Goal: Task Accomplishment & Management: Use online tool/utility

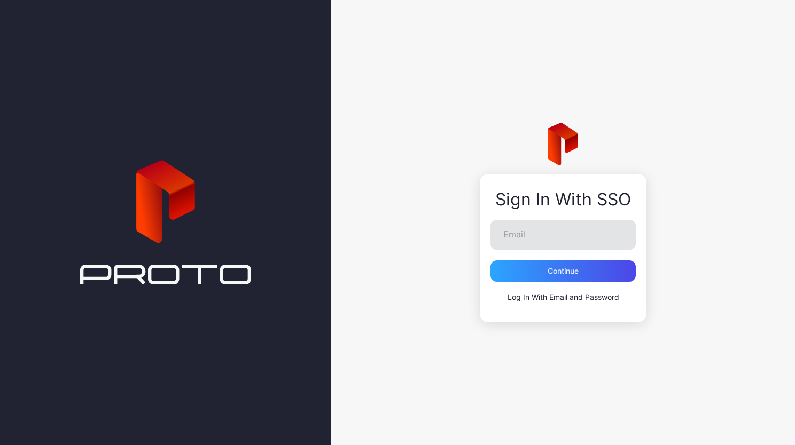
type input "**********"
click at [561, 272] on div "Continue" at bounding box center [562, 271] width 31 height 9
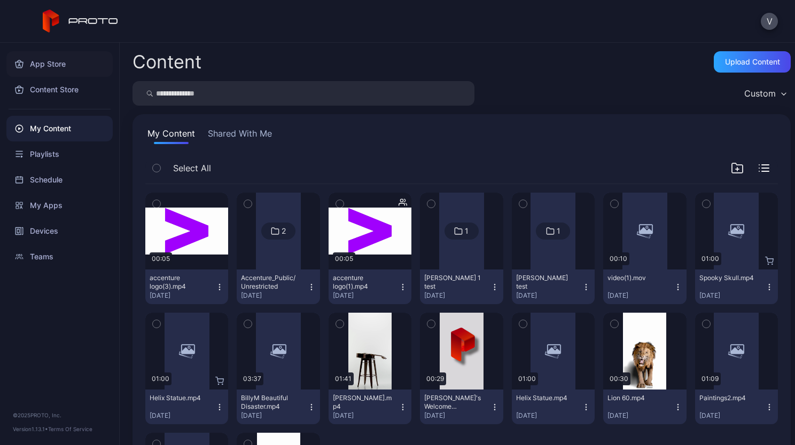
click at [65, 59] on div "App Store" at bounding box center [59, 64] width 106 height 26
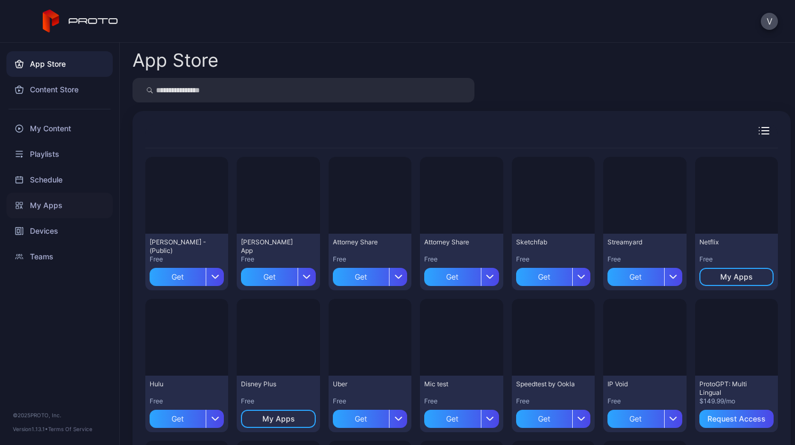
click at [61, 201] on div "My Apps" at bounding box center [59, 206] width 106 height 26
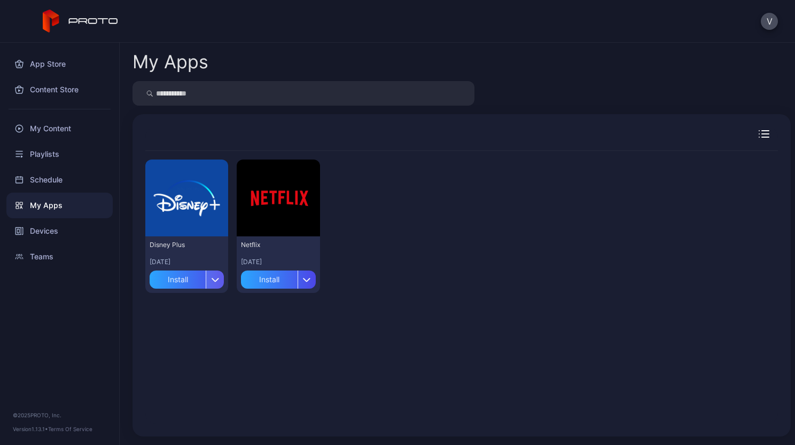
click at [215, 279] on icon "button" at bounding box center [215, 280] width 8 height 4
click at [69, 59] on div "App Store" at bounding box center [59, 64] width 106 height 26
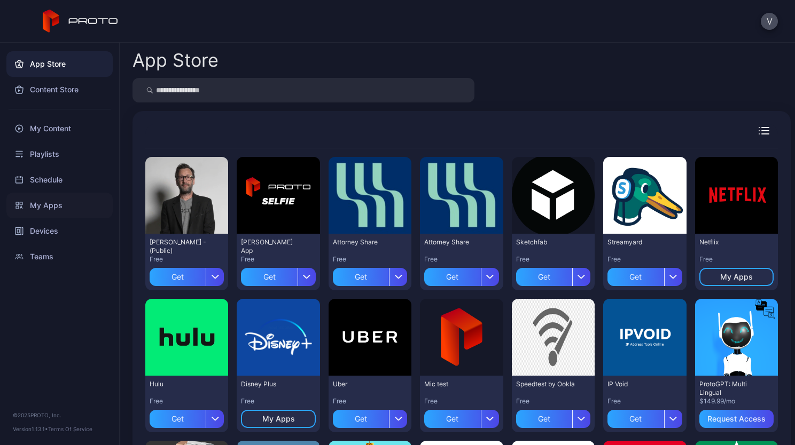
click at [54, 207] on div "My Apps" at bounding box center [59, 206] width 106 height 26
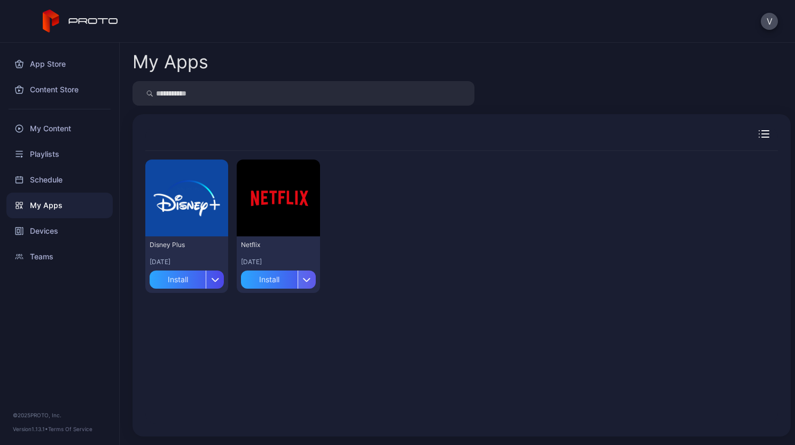
click at [303, 279] on icon "button" at bounding box center [306, 280] width 6 height 3
click at [57, 152] on div "Playlists" at bounding box center [59, 154] width 106 height 26
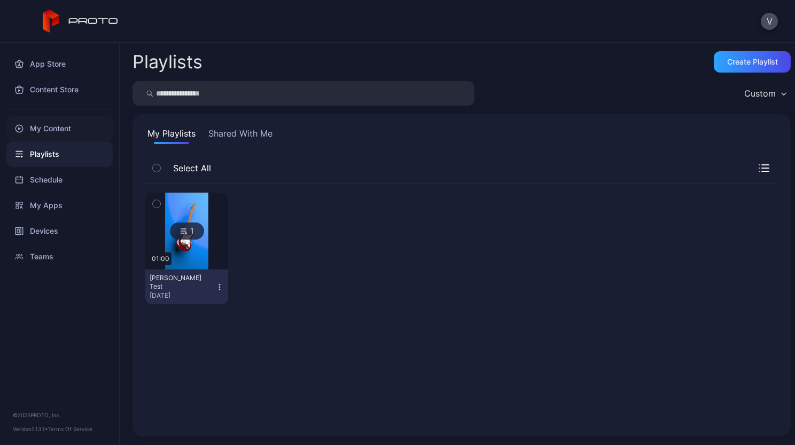
click at [66, 129] on div "My Content" at bounding box center [59, 129] width 106 height 26
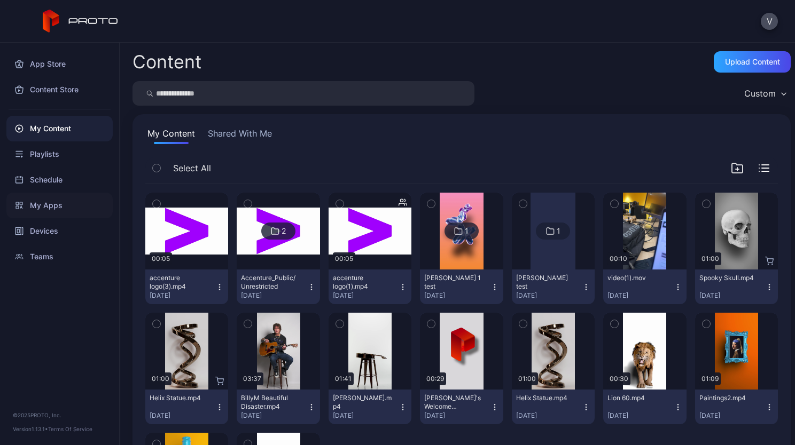
click at [53, 205] on div "My Apps" at bounding box center [59, 206] width 106 height 26
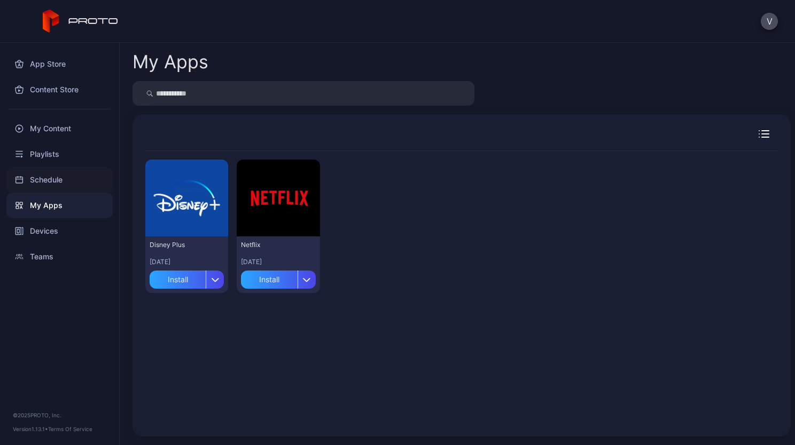
click at [54, 185] on div "Schedule" at bounding box center [59, 180] width 106 height 26
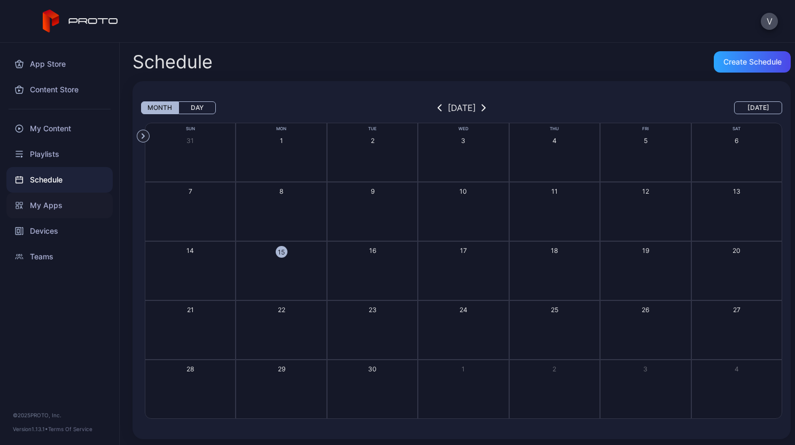
click at [51, 203] on div "My Apps" at bounding box center [59, 206] width 106 height 26
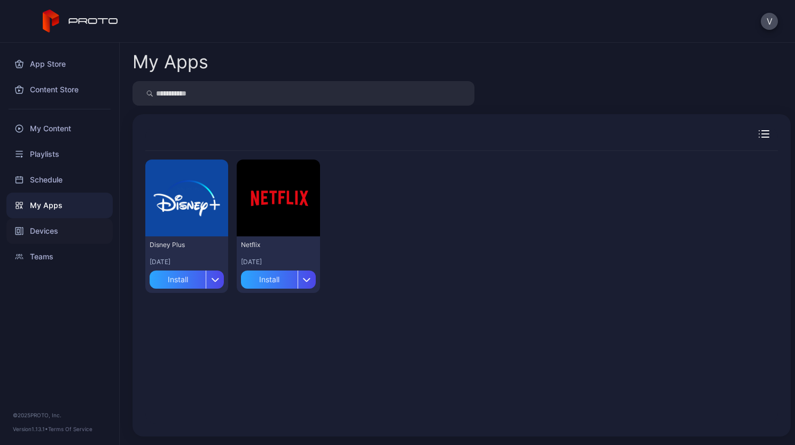
click at [53, 229] on div "Devices" at bounding box center [59, 231] width 106 height 26
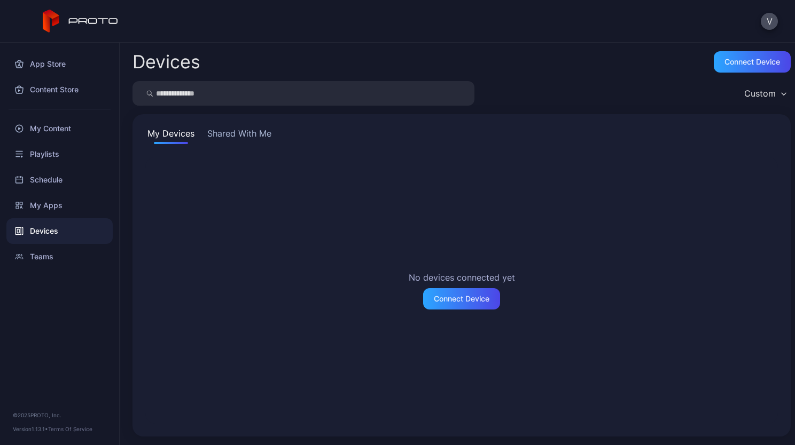
click at [237, 139] on button "Shared With Me" at bounding box center [239, 135] width 68 height 17
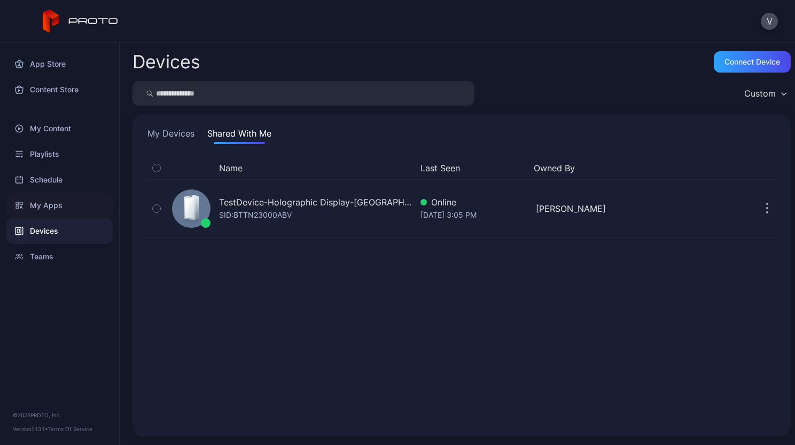
click at [46, 204] on div "My Apps" at bounding box center [59, 206] width 106 height 26
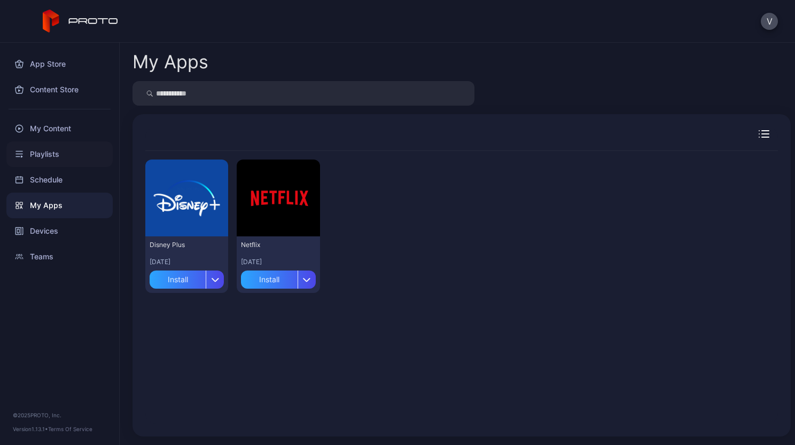
click at [49, 156] on div "Playlists" at bounding box center [59, 154] width 106 height 26
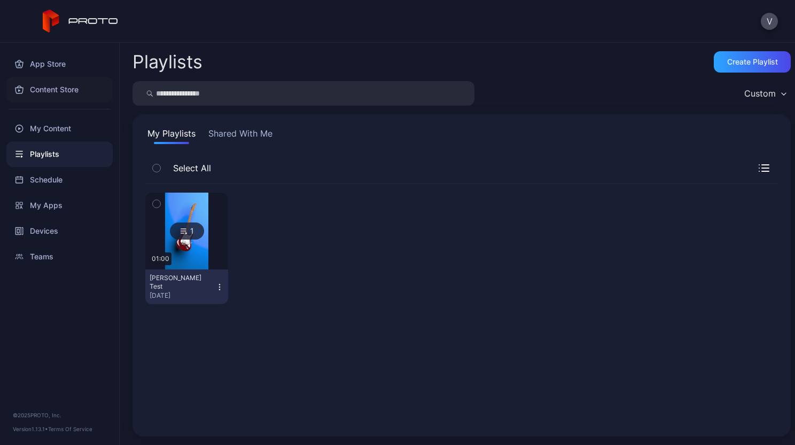
click at [60, 96] on div "Content Store" at bounding box center [59, 90] width 106 height 26
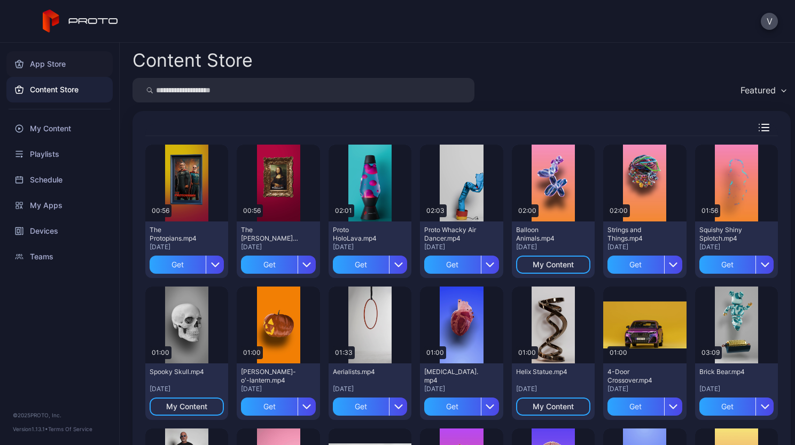
click at [75, 56] on div "App Store" at bounding box center [59, 64] width 106 height 26
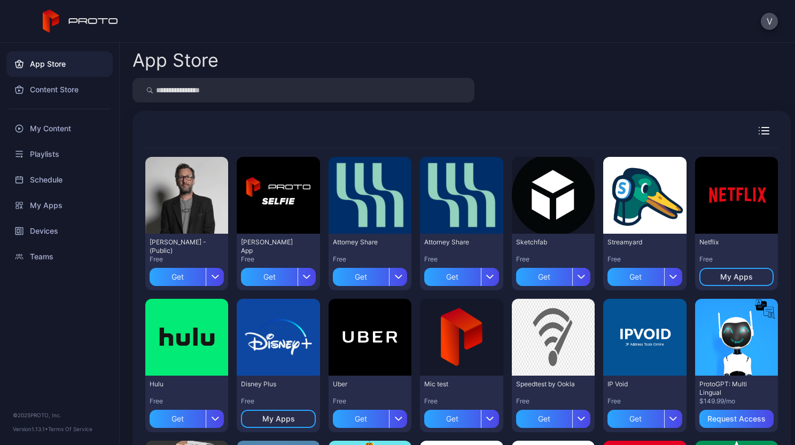
click at [207, 91] on input "search" at bounding box center [303, 90] width 342 height 25
click at [625, 271] on div "Get" at bounding box center [635, 277] width 56 height 18
click at [76, 204] on div "My Apps" at bounding box center [59, 206] width 106 height 26
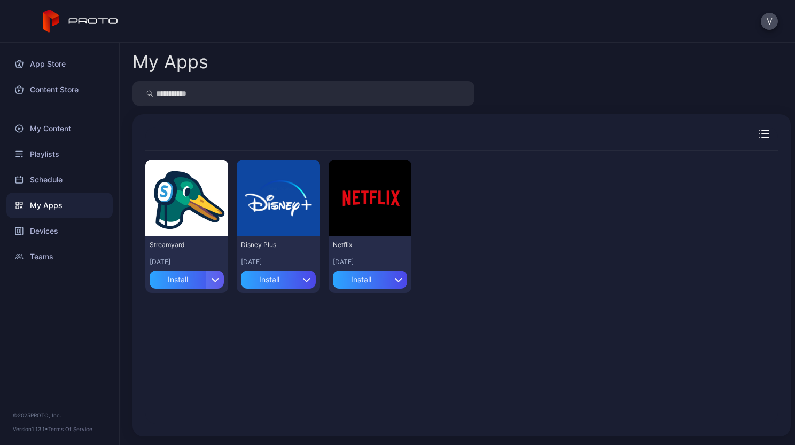
click at [218, 278] on div "button" at bounding box center [215, 280] width 18 height 18
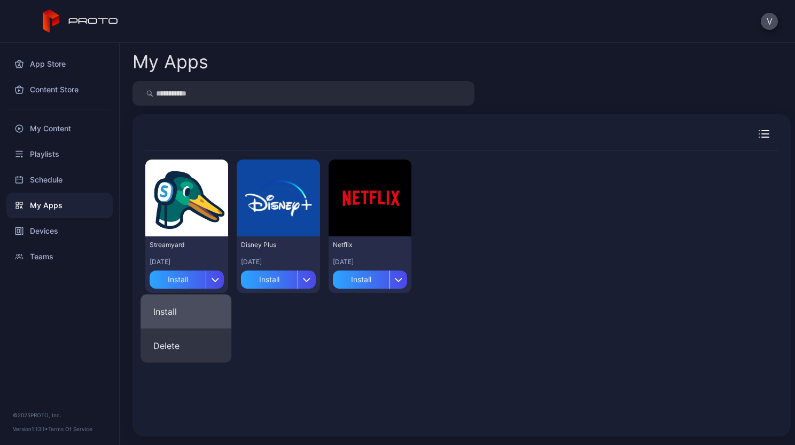
click at [175, 305] on button "Install" at bounding box center [185, 312] width 91 height 34
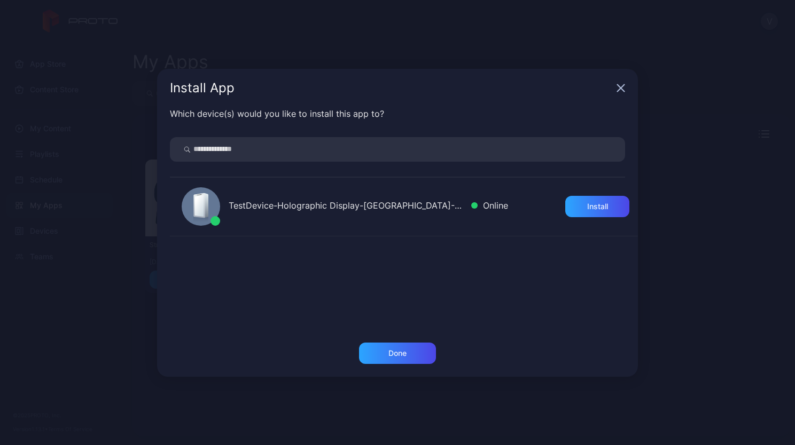
click at [620, 87] on icon "button" at bounding box center [620, 88] width 9 height 9
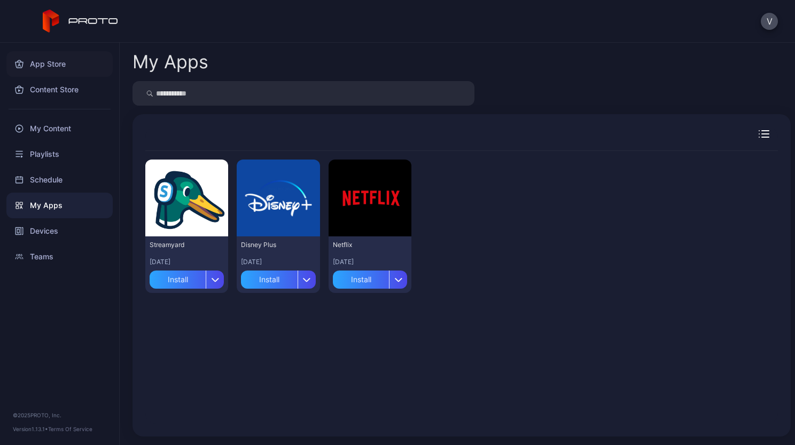
click at [61, 65] on div "App Store" at bounding box center [59, 64] width 106 height 26
